Goal: Information Seeking & Learning: Learn about a topic

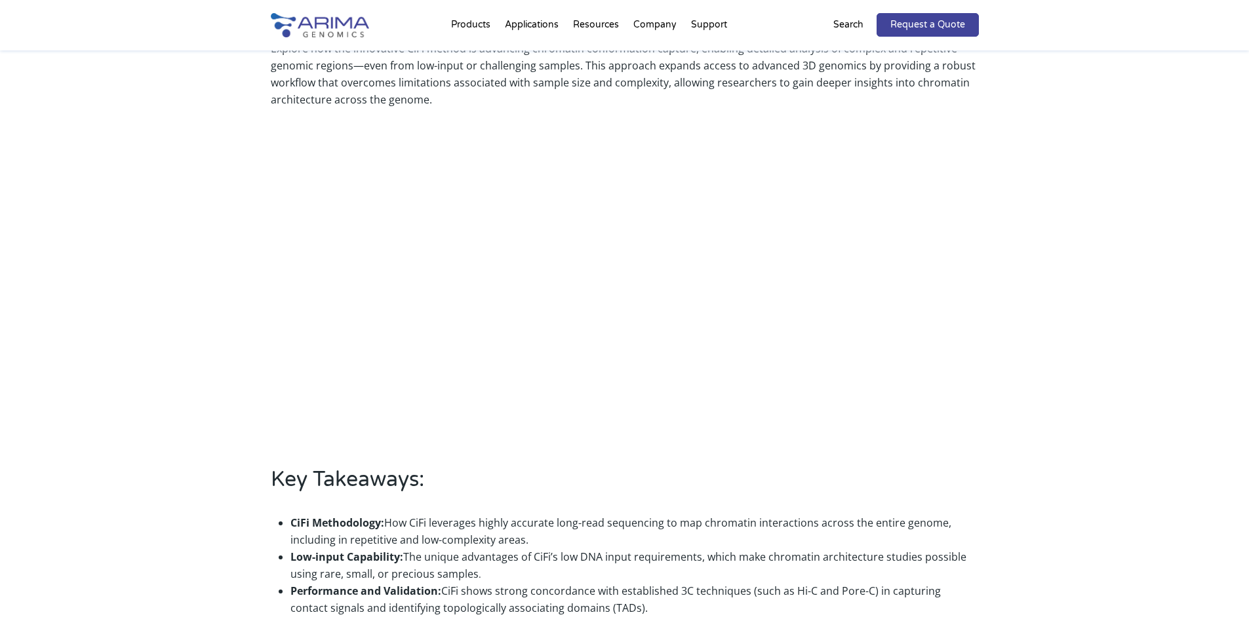
scroll to position [342, 0]
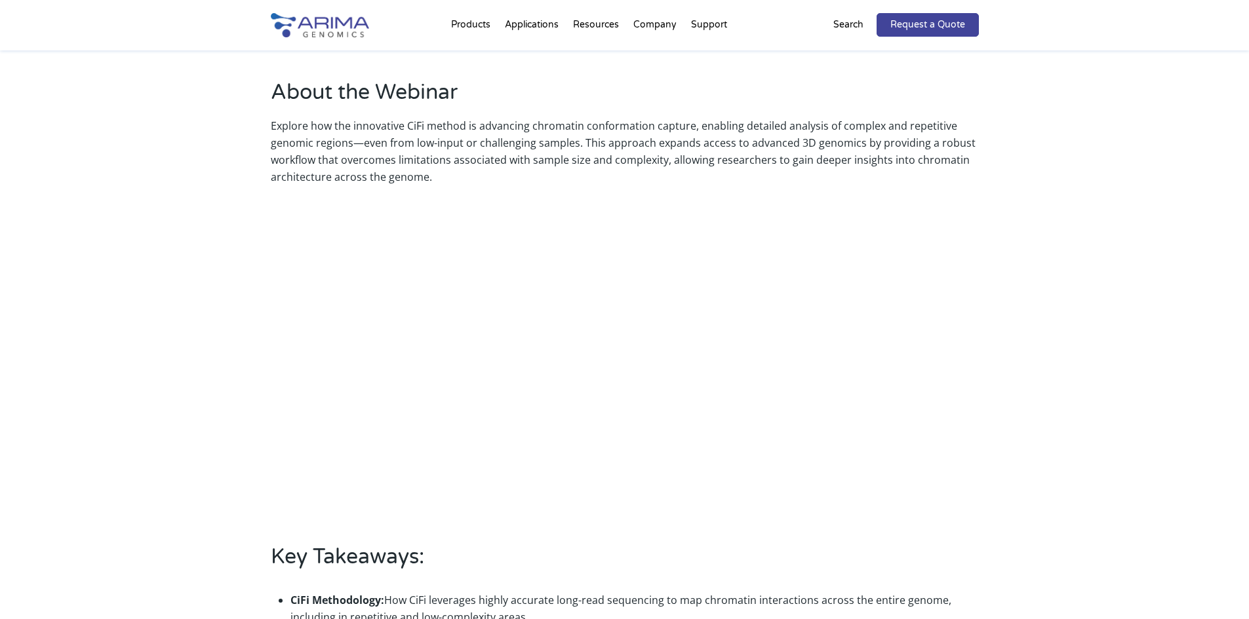
click at [970, 441] on div "About the Webinar Explore how the innovative CiFi method is advancing chromatin…" at bounding box center [625, 425] width 708 height 695
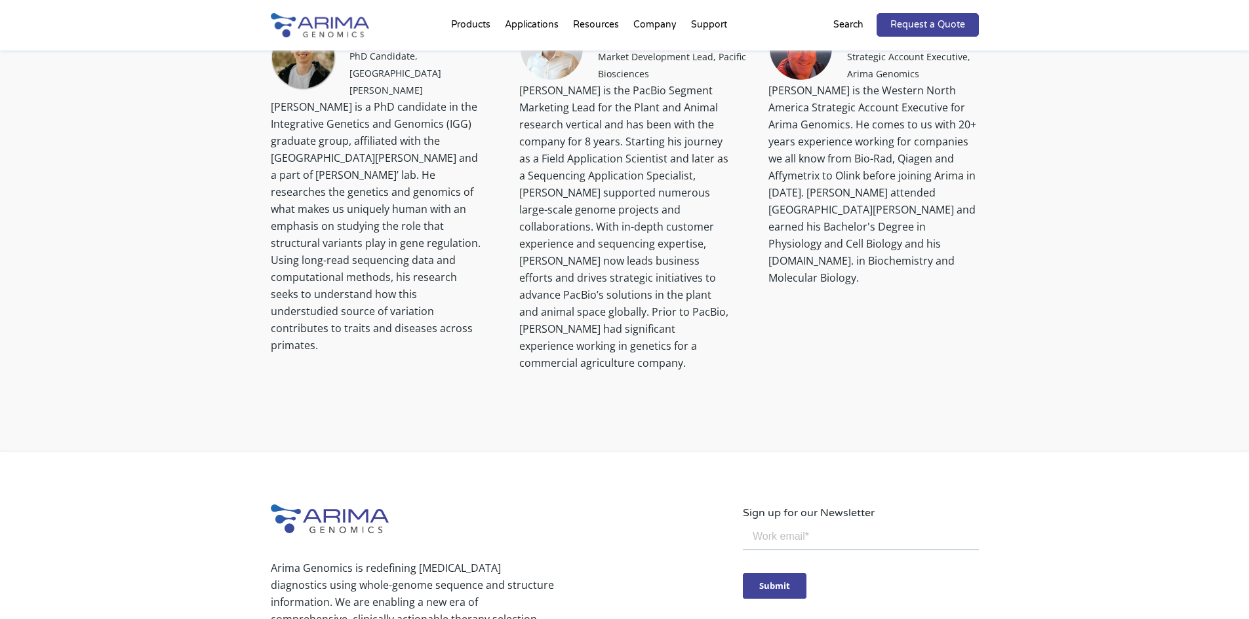
scroll to position [1571, 0]
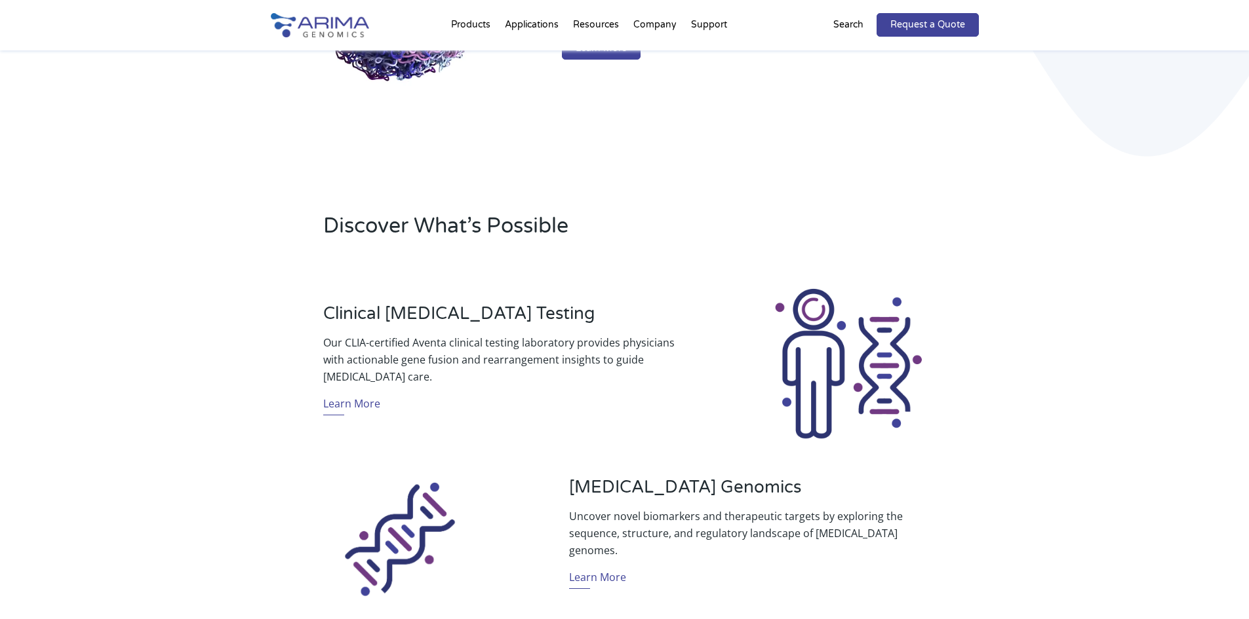
scroll to position [257, 0]
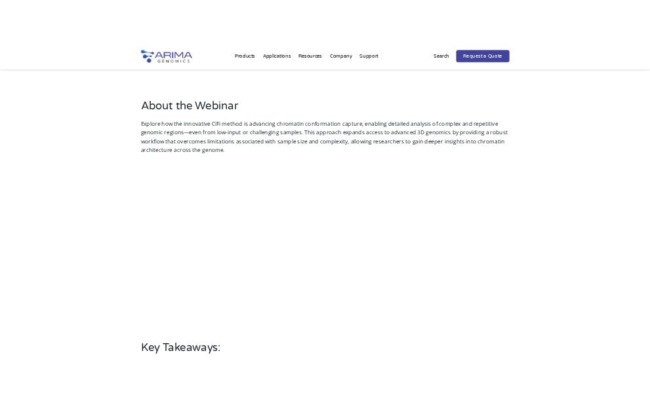
scroll to position [351, 0]
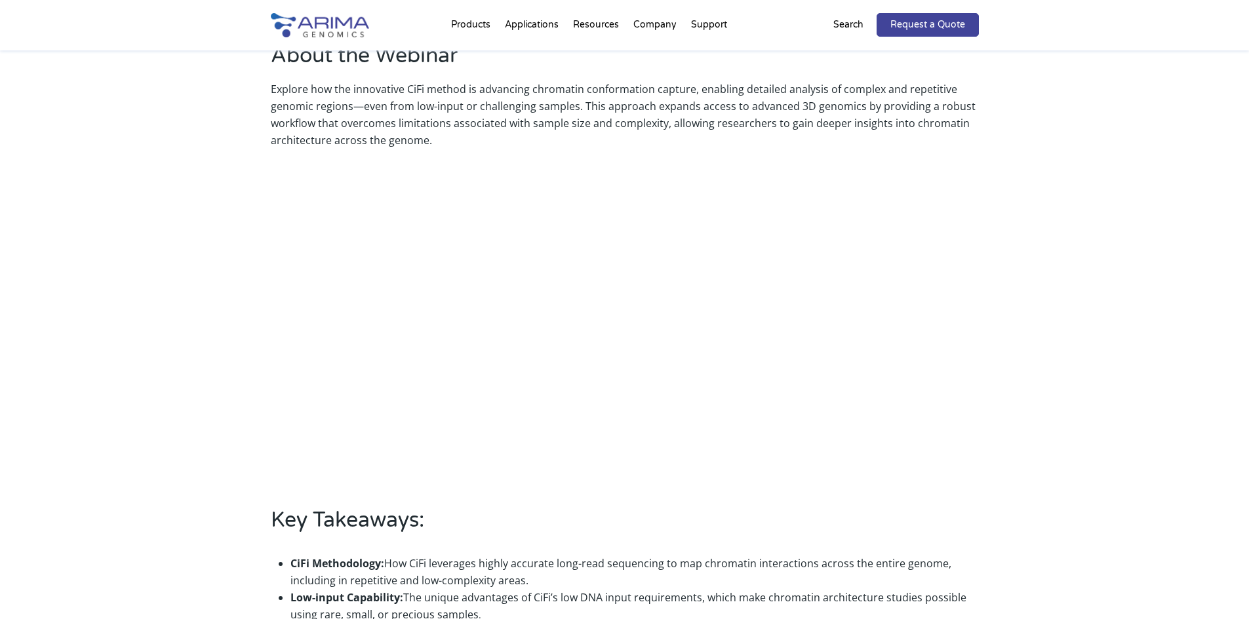
click at [1034, 279] on div "About the Webinar Explore how the innovative CiFi method is advancing chromatin…" at bounding box center [624, 389] width 1249 height 836
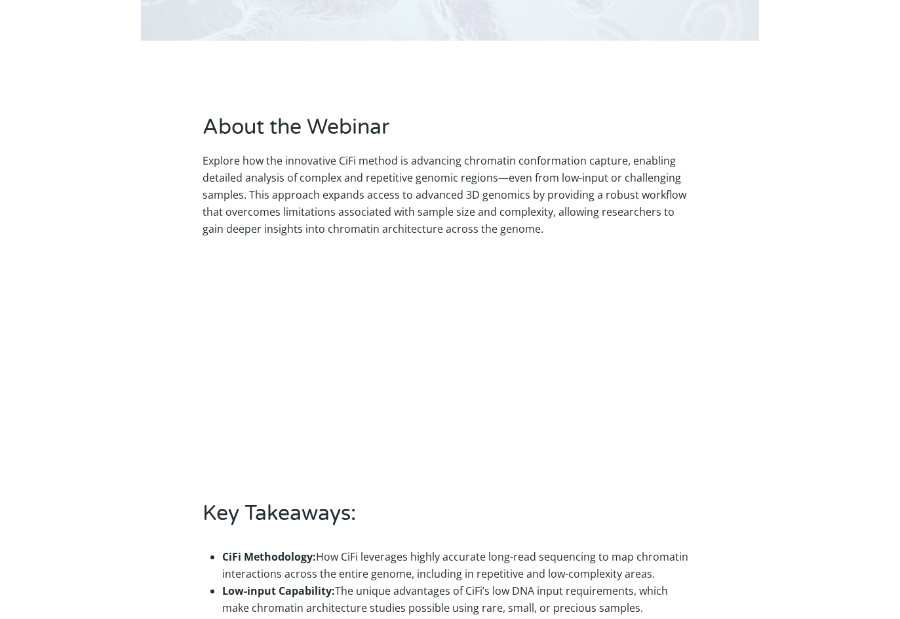
scroll to position [253, 0]
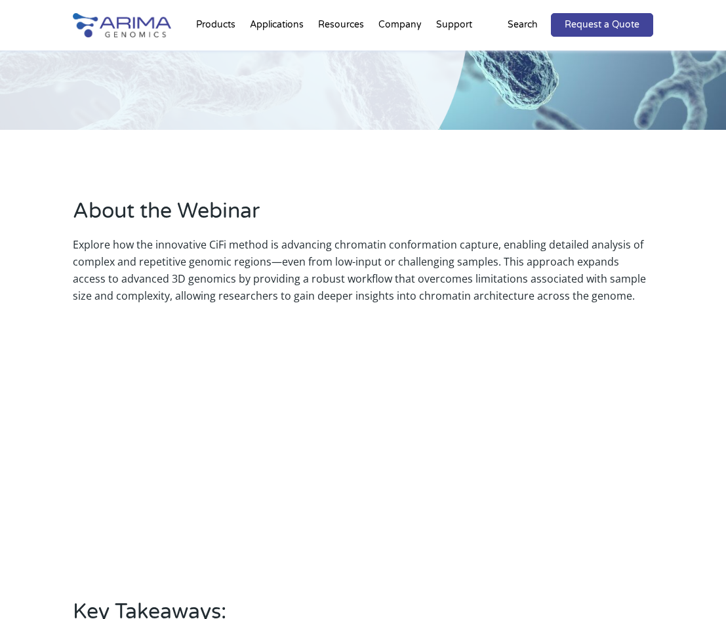
click at [204, 180] on div "About the Webinar Explore how the innovative CiFi method is advancing chromatin…" at bounding box center [363, 521] width 726 height 782
click at [263, 279] on p "Explore how the innovative CiFi method is advancing chromatin conformation capt…" at bounding box center [363, 270] width 581 height 68
click at [623, 615] on h2 "Key Takeaways:" at bounding box center [363, 616] width 581 height 39
click at [680, 532] on div "About the Webinar Explore how the innovative CiFi method is advancing chromatin…" at bounding box center [363, 521] width 726 height 782
click at [491, 606] on h2 "Key Takeaways:" at bounding box center [363, 616] width 581 height 39
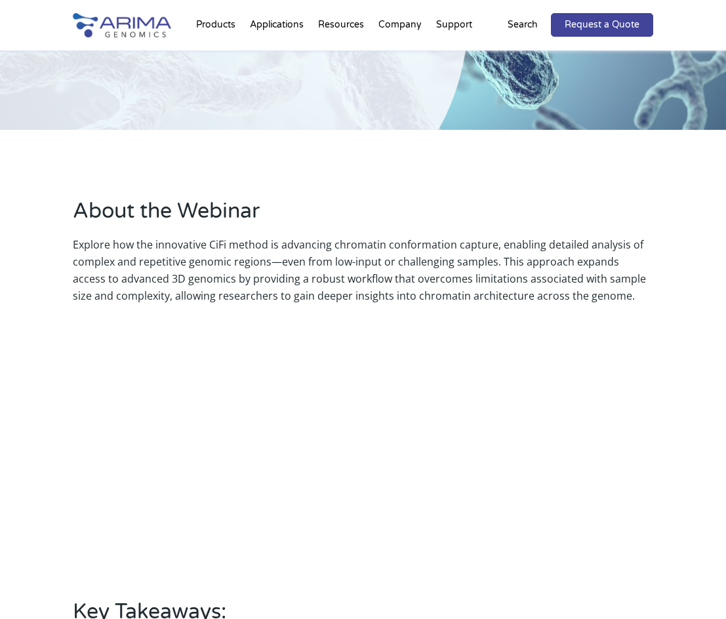
click at [421, 611] on h2 "Key Takeaways:" at bounding box center [363, 616] width 581 height 39
click at [543, 603] on h2 "Key Takeaways:" at bounding box center [363, 616] width 581 height 39
click at [108, 473] on div "About the Webinar Explore how the innovative CiFi method is advancing chromatin…" at bounding box center [363, 521] width 581 height 648
click at [284, 287] on p "Explore how the innovative CiFi method is advancing chromatin conformation capt…" at bounding box center [363, 270] width 581 height 68
click at [663, 585] on div "About the Webinar Explore how the innovative CiFi method is advancing chromatin…" at bounding box center [363, 521] width 726 height 782
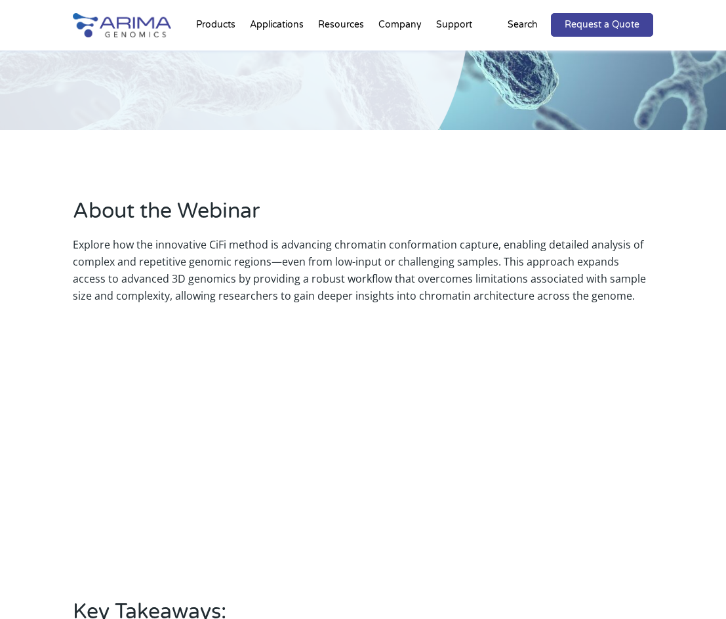
click at [642, 554] on div "About the Webinar Explore how the innovative CiFi method is advancing chromatin…" at bounding box center [363, 521] width 581 height 648
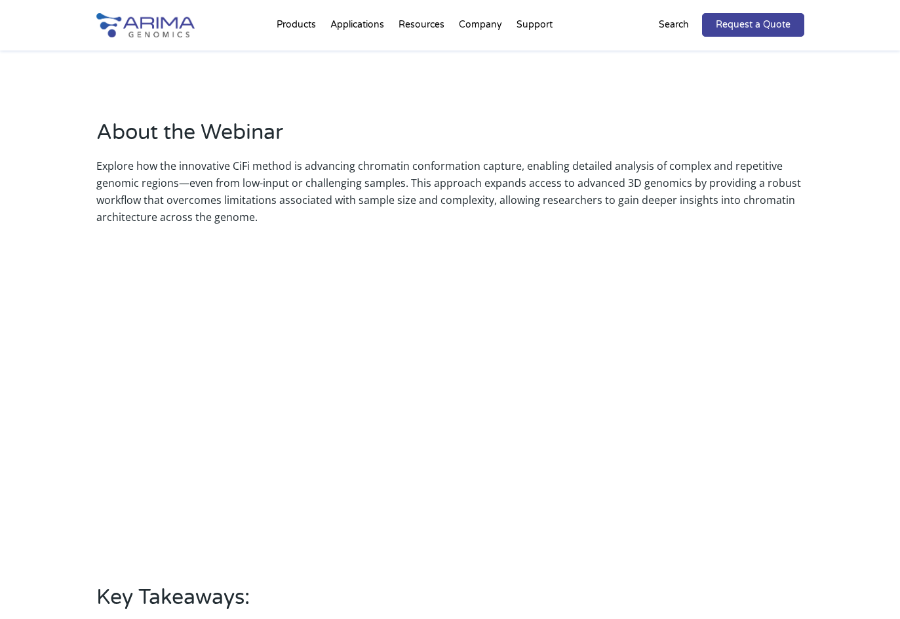
scroll to position [305, 0]
click at [60, 364] on div "About the Webinar Explore how the innovative CiFi method is advancing chromatin…" at bounding box center [450, 465] width 900 height 836
click at [107, 391] on div "About the Webinar Explore how the innovative CiFi method is advancing chromatin…" at bounding box center [450, 464] width 708 height 695
click at [56, 436] on div "About the Webinar Explore how the innovative CiFi method is advancing chromatin…" at bounding box center [450, 465] width 900 height 836
click at [100, 276] on div "About the Webinar Explore how the innovative CiFi method is advancing chromatin…" at bounding box center [450, 464] width 708 height 695
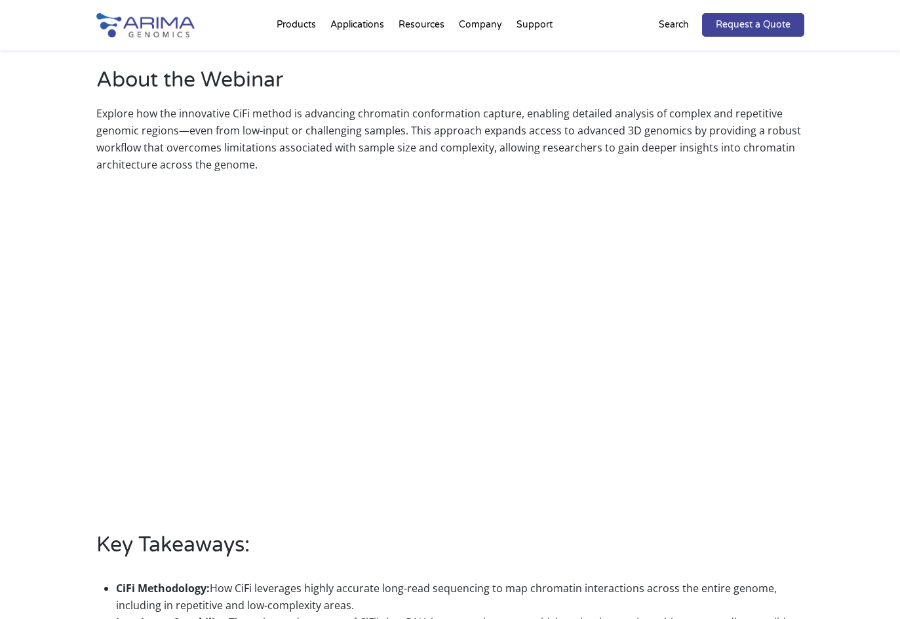
scroll to position [358, 0]
click at [34, 402] on div "About the Webinar Explore how the innovative CiFi method is advancing chromatin…" at bounding box center [450, 413] width 900 height 836
click at [115, 433] on div "About the Webinar Explore how the innovative CiFi method is advancing chromatin…" at bounding box center [450, 412] width 708 height 695
click at [36, 411] on div "About the Webinar Explore how the innovative CiFi method is advancing chromatin…" at bounding box center [450, 413] width 900 height 836
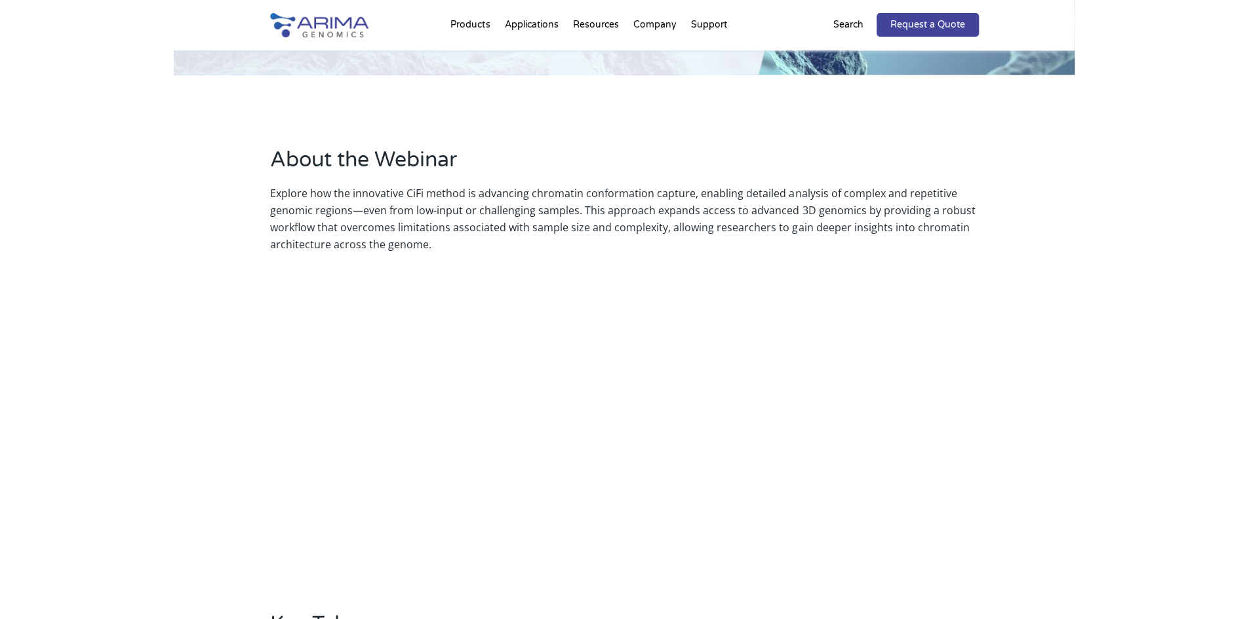
scroll to position [279, 0]
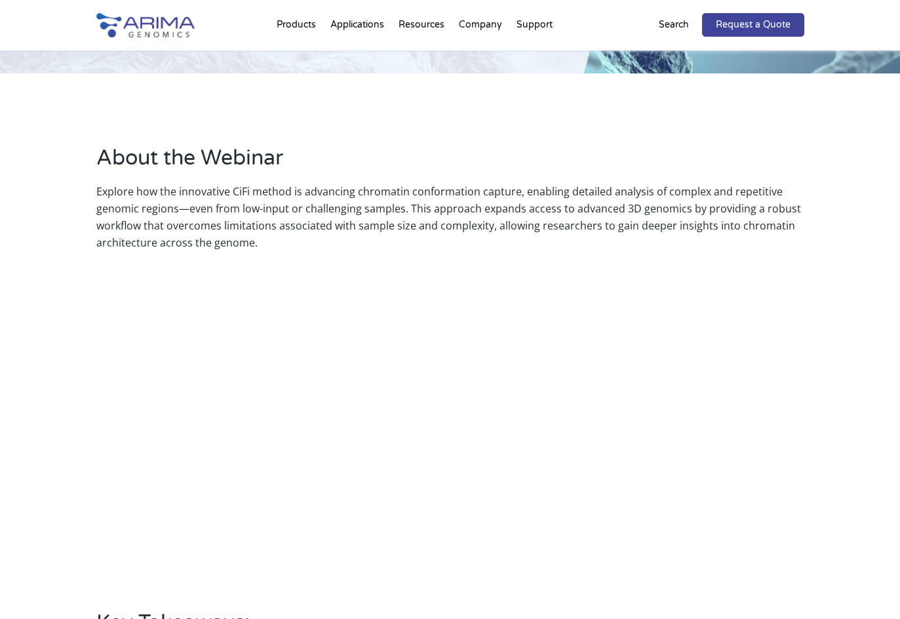
click at [790, 583] on div "About the Webinar Explore how the innovative CiFi method is advancing chromatin…" at bounding box center [450, 491] width 708 height 695
click at [772, 590] on div "About the Webinar Explore how the innovative CiFi method is advancing chromatin…" at bounding box center [450, 491] width 708 height 695
click at [51, 518] on div "About the Webinar Explore how the innovative CiFi method is advancing chromatin…" at bounding box center [450, 491] width 900 height 836
click at [57, 518] on div "About the Webinar Explore how the innovative CiFi method is advancing chromatin…" at bounding box center [450, 491] width 900 height 836
drag, startPoint x: 593, startPoint y: 587, endPoint x: 842, endPoint y: 537, distance: 253.4
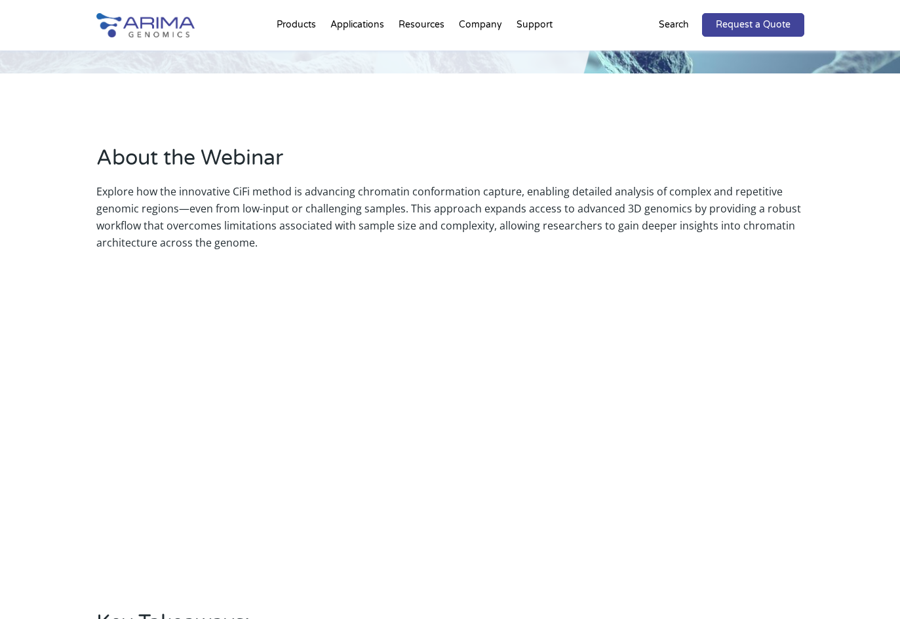
click at [855, 532] on div "About the Webinar Explore how the innovative CiFi method is advancing chromatin…" at bounding box center [450, 491] width 900 height 836
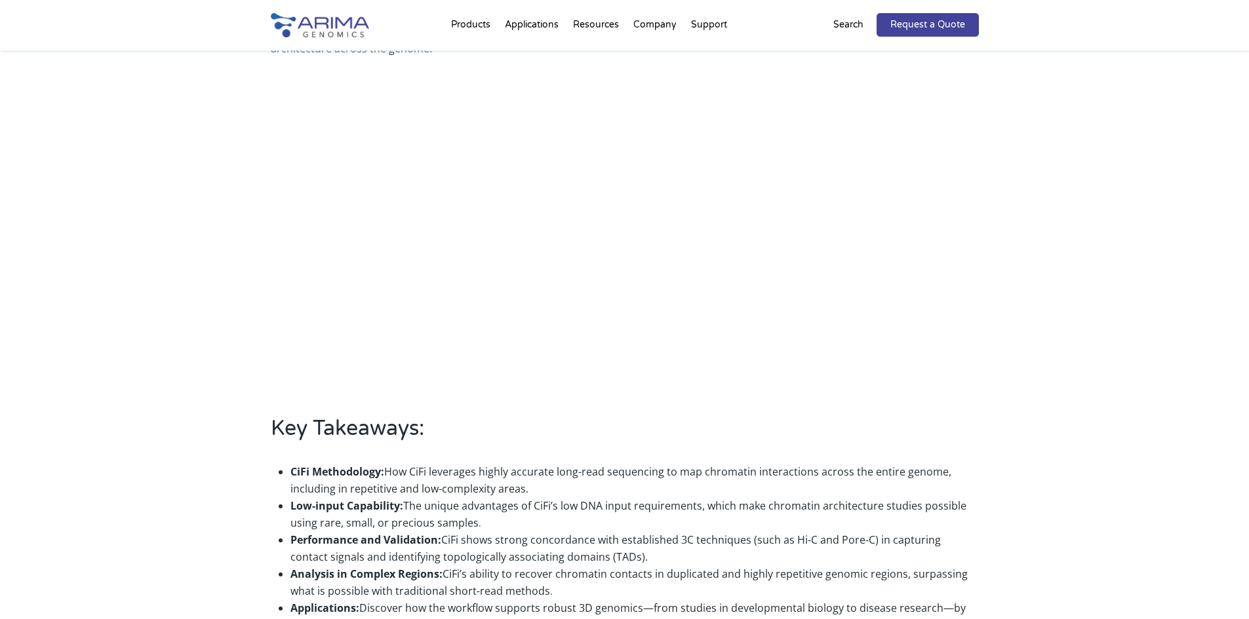
scroll to position [476, 0]
